Goal: Task Accomplishment & Management: Use online tool/utility

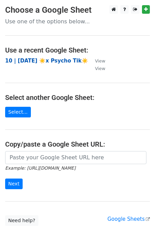
click at [41, 59] on strong "10 | [DATE] ☀️x Psycho Tik☀️" at bounding box center [46, 61] width 83 height 6
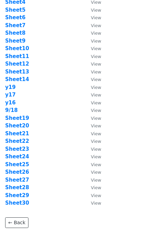
scroll to position [80, 0]
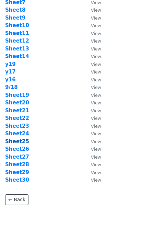
click at [24, 140] on strong "Sheet25" at bounding box center [17, 142] width 24 height 6
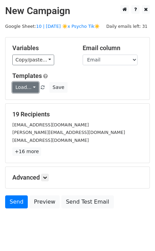
click at [35, 87] on link "Load..." at bounding box center [25, 87] width 26 height 11
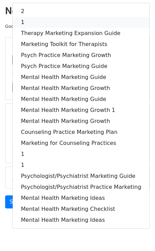
click at [61, 22] on link "1" at bounding box center [81, 22] width 137 height 11
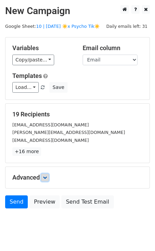
click at [44, 177] on icon at bounding box center [45, 178] width 4 height 4
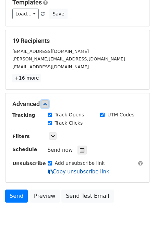
scroll to position [83, 0]
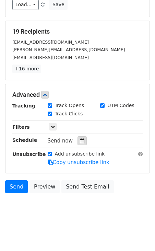
click at [84, 140] on div at bounding box center [82, 141] width 9 height 9
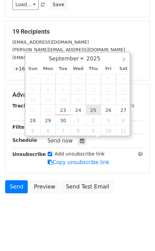
type input "[DATE] 12:00"
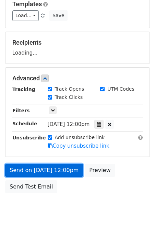
click at [57, 168] on link "Send on [DATE] 12:00pm" at bounding box center [44, 170] width 78 height 13
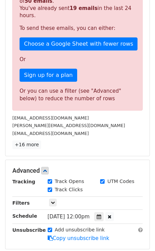
scroll to position [180, 0]
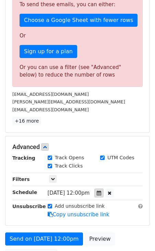
click at [101, 193] on icon at bounding box center [99, 193] width 4 height 5
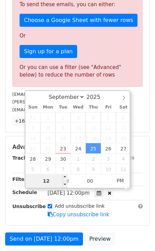
click at [55, 183] on input "12" at bounding box center [46, 181] width 42 height 14
type input "6"
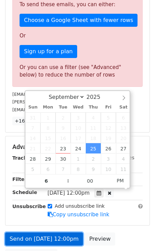
type input "[DATE] 18:00"
click at [52, 234] on link "Send on [DATE] 12:00pm" at bounding box center [44, 239] width 78 height 13
